Goal: Find specific page/section: Find specific page/section

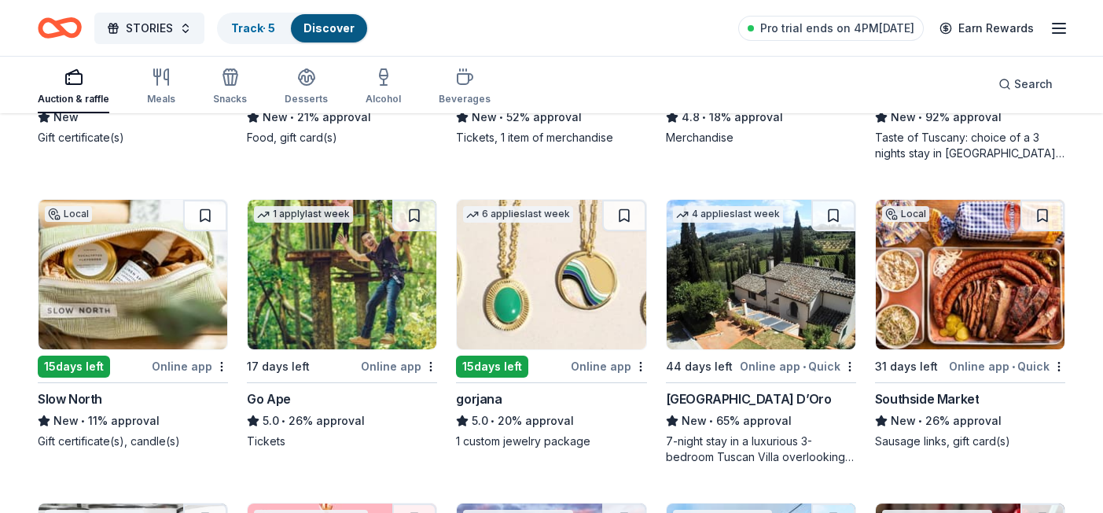
scroll to position [2483, 0]
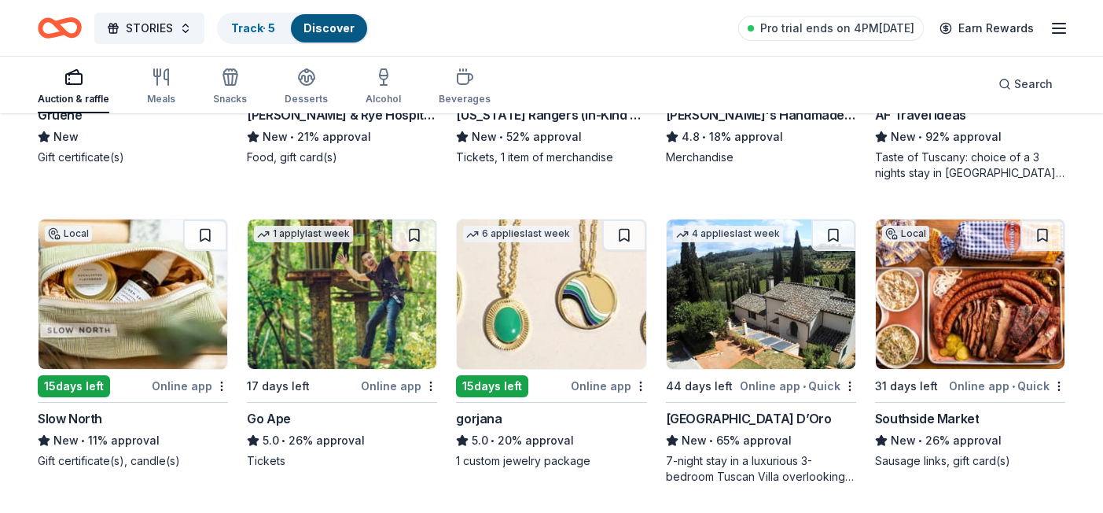
click at [719, 346] on img at bounding box center [761, 293] width 189 height 149
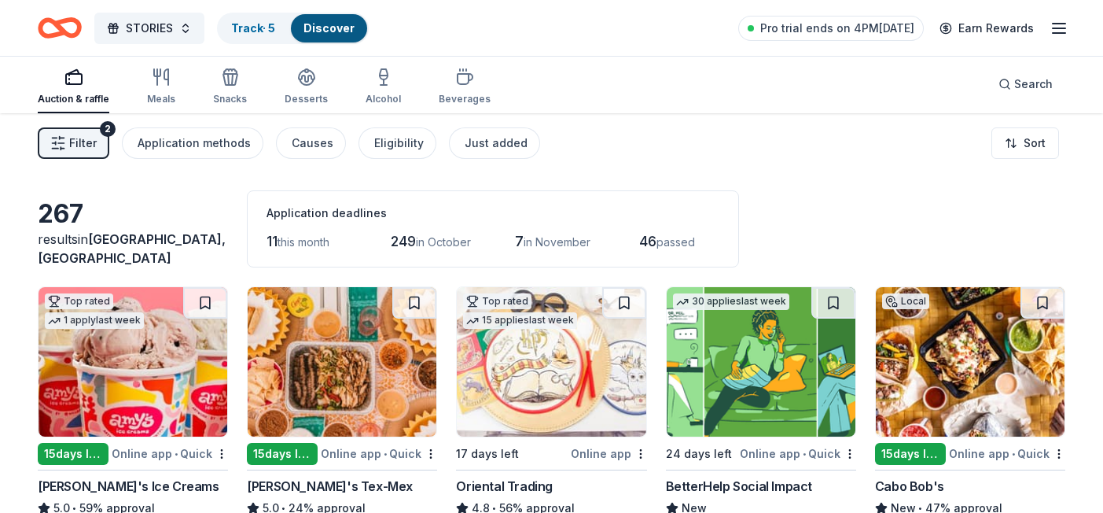
scroll to position [1, 0]
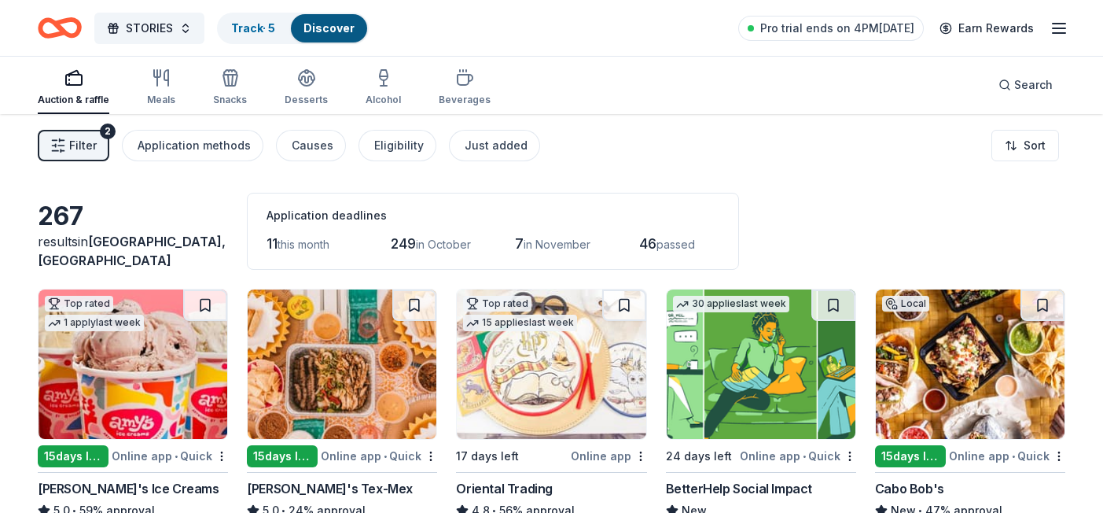
click at [80, 153] on span "Filter" at bounding box center [83, 145] width 28 height 19
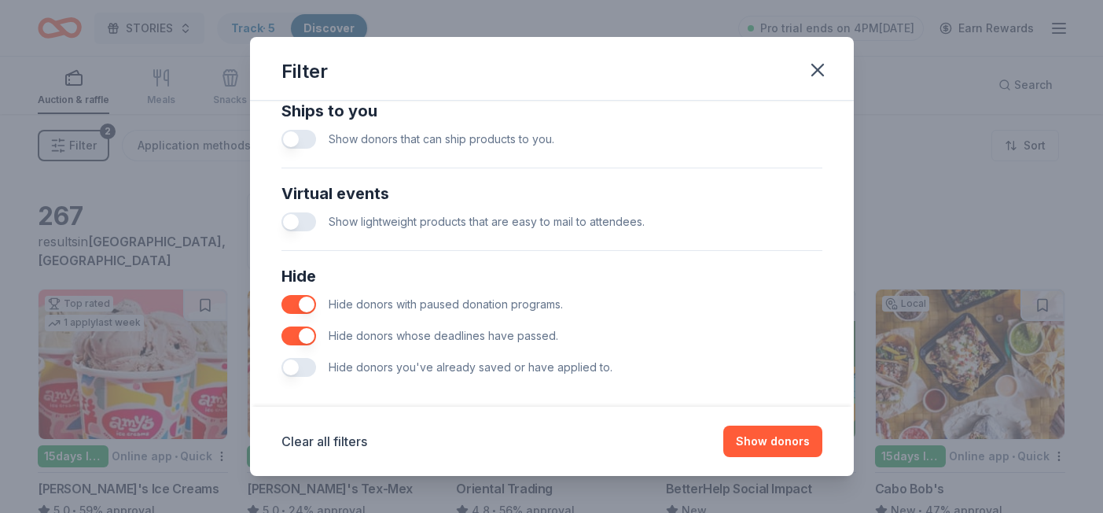
scroll to position [730, 0]
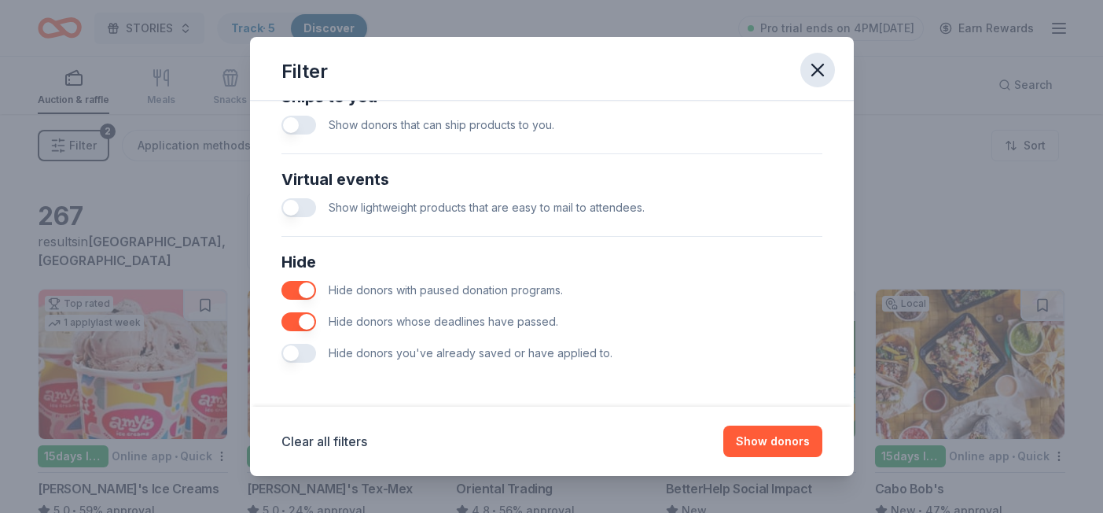
click at [817, 68] on icon "button" at bounding box center [818, 70] width 22 height 22
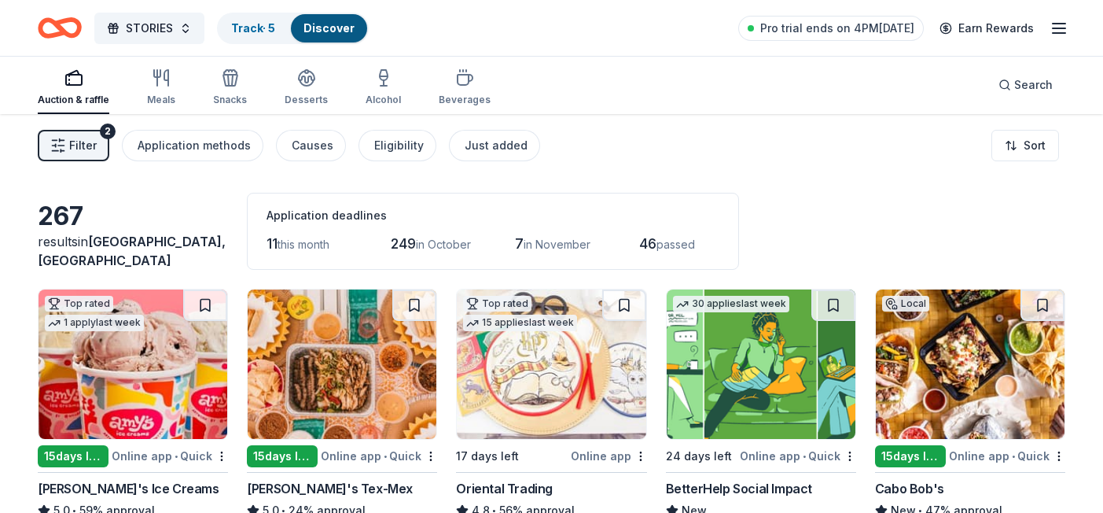
click at [85, 136] on span "Filter" at bounding box center [83, 145] width 28 height 19
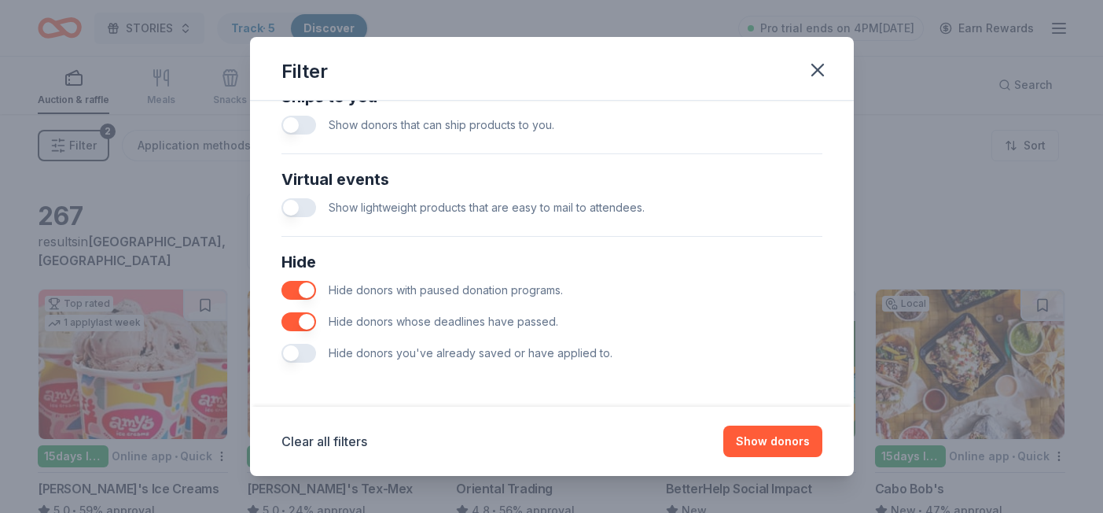
click at [292, 360] on button "button" at bounding box center [298, 353] width 35 height 19
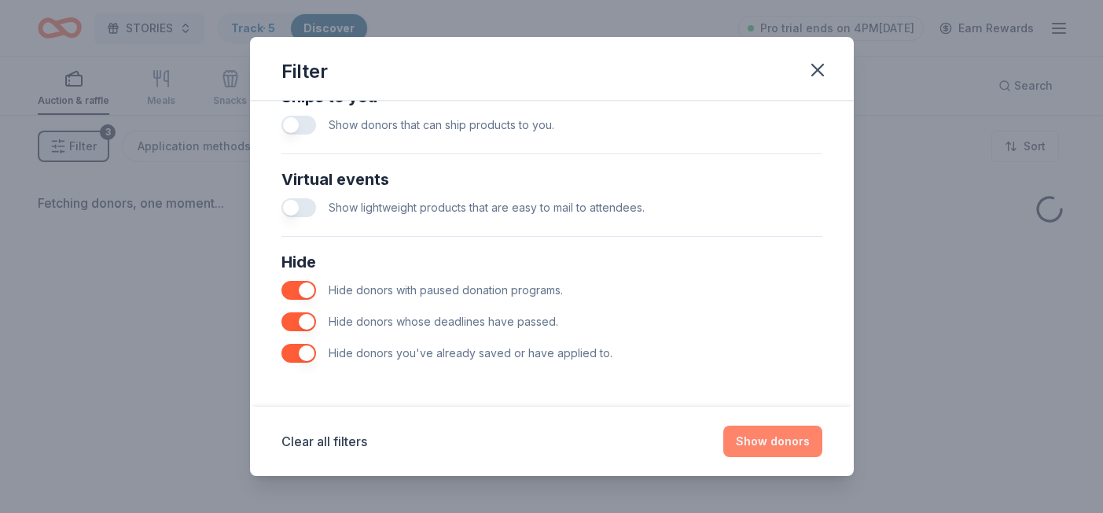
click at [751, 436] on button "Show donors" at bounding box center [772, 440] width 99 height 31
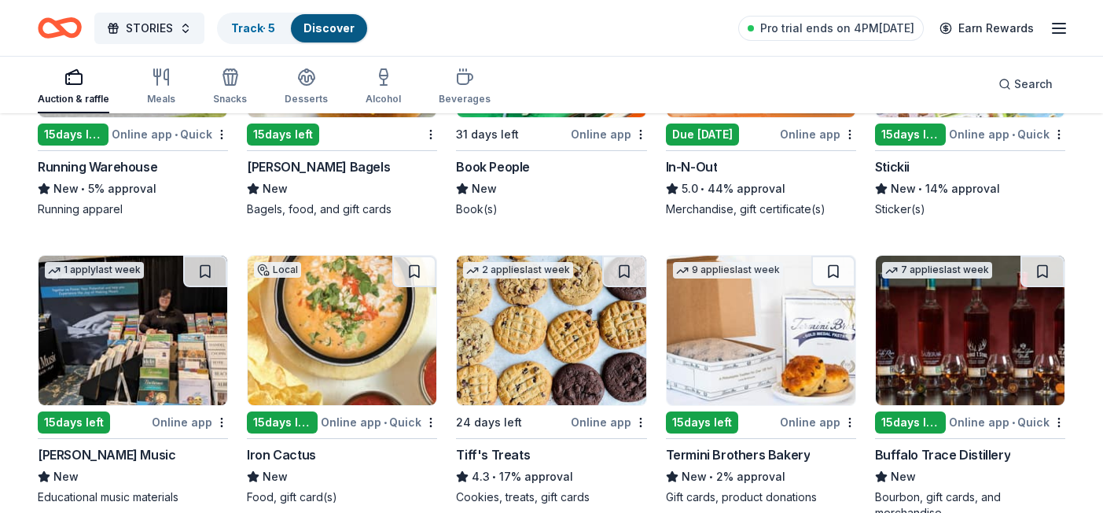
scroll to position [4543, 0]
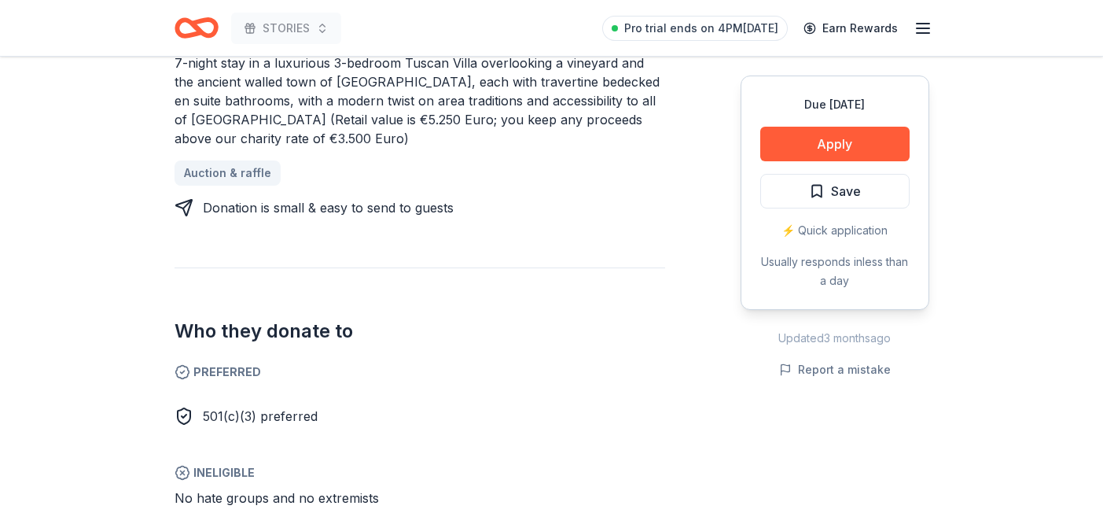
scroll to position [788, 0]
